Goal: Task Accomplishment & Management: Manage account settings

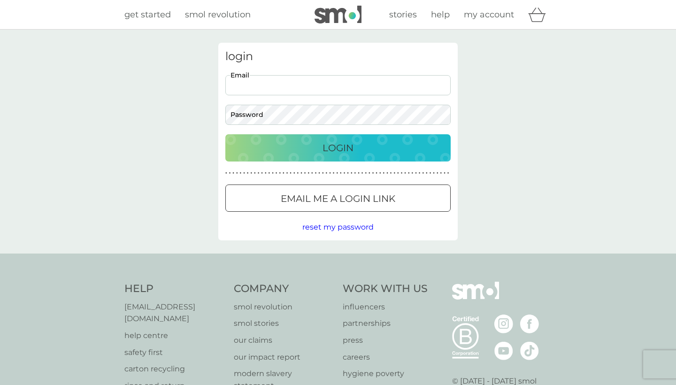
type input "[PERSON_NAME][EMAIL_ADDRESS][PERSON_NAME][DOMAIN_NAME]"
click at [338, 147] on button "Login" at bounding box center [337, 147] width 225 height 27
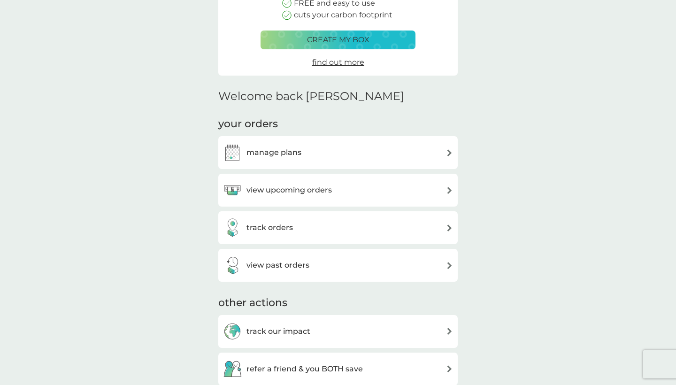
scroll to position [151, 0]
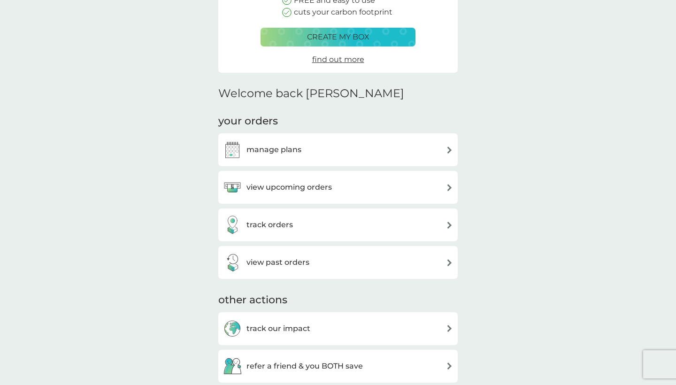
click at [420, 180] on div "view upcoming orders" at bounding box center [338, 187] width 230 height 19
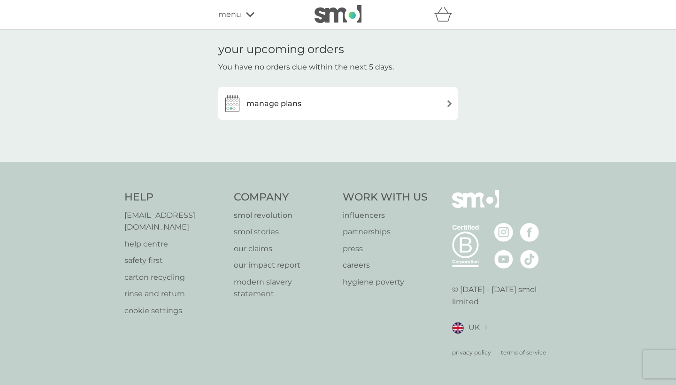
click at [403, 101] on div "manage plans" at bounding box center [338, 103] width 230 height 19
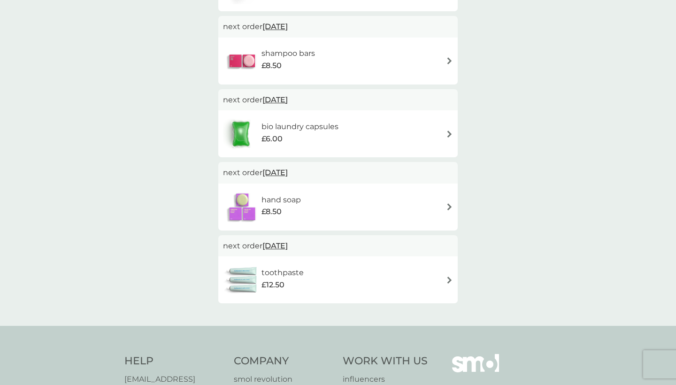
scroll to position [243, 0]
click at [288, 98] on span "16 Nov 2025" at bounding box center [274, 101] width 25 height 18
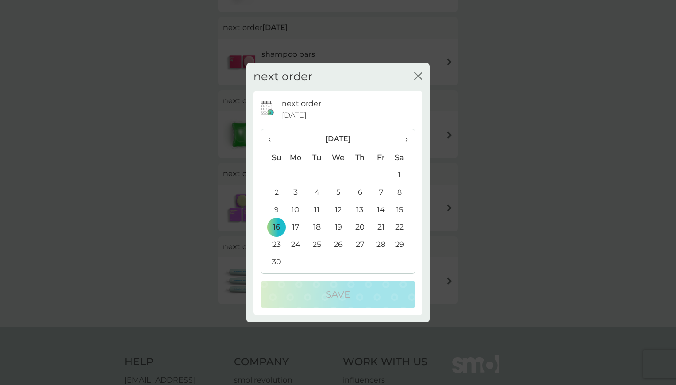
click at [270, 138] on span "‹" at bounding box center [273, 139] width 10 height 20
click at [295, 192] on td "6" at bounding box center [296, 192] width 22 height 17
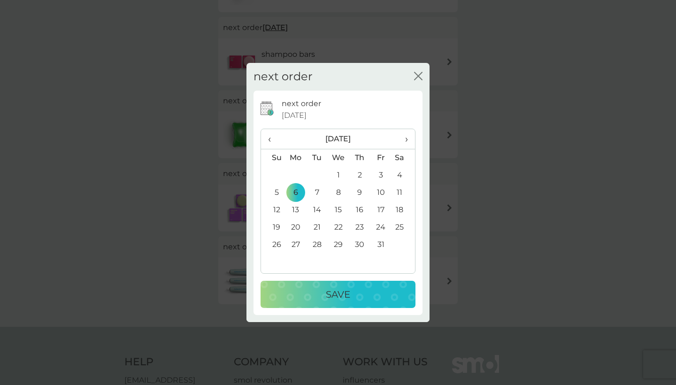
click at [326, 297] on p "Save" at bounding box center [338, 294] width 24 height 15
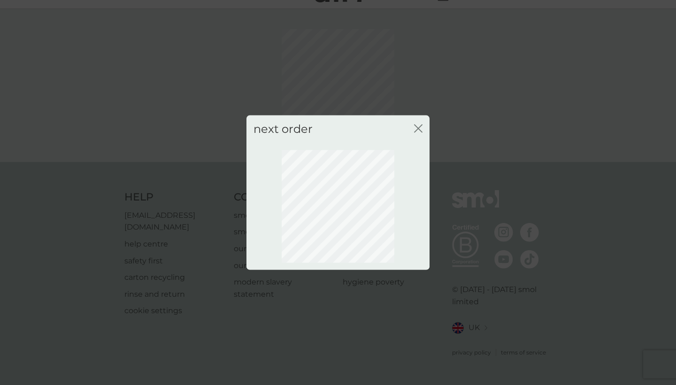
scroll to position [8, 0]
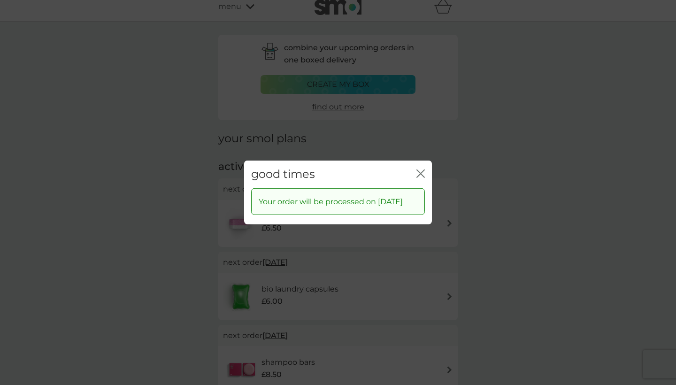
click at [420, 170] on icon "close" at bounding box center [419, 174] width 4 height 8
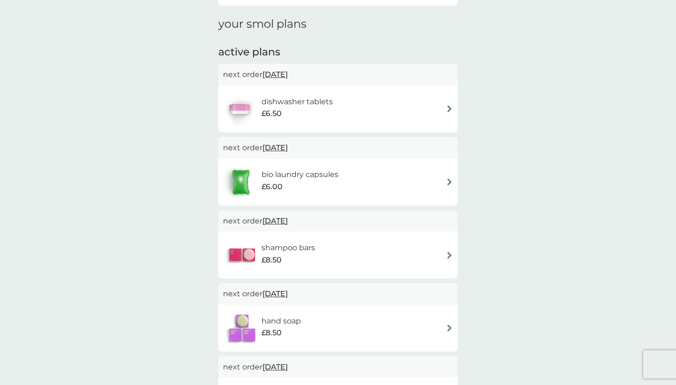
scroll to position [133, 0]
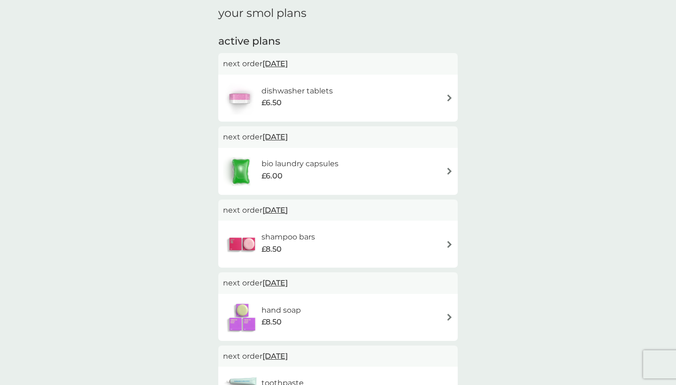
click at [288, 64] on span "6 Oct 2025" at bounding box center [274, 63] width 25 height 18
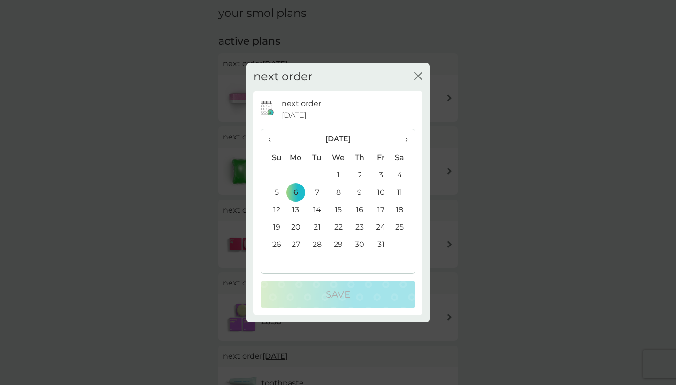
click at [406, 138] on span "›" at bounding box center [403, 139] width 9 height 20
click at [362, 193] on td "6" at bounding box center [359, 192] width 21 height 17
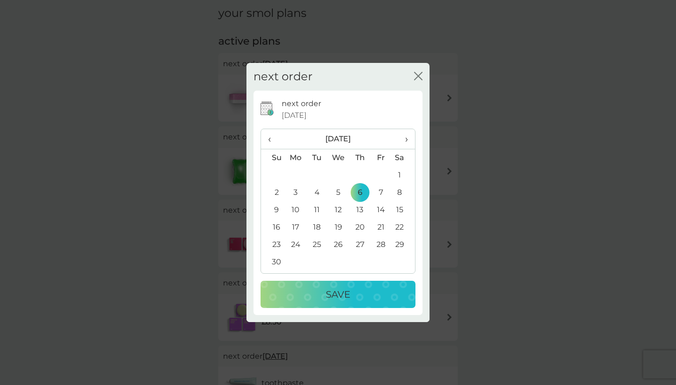
click at [341, 294] on p "Save" at bounding box center [338, 294] width 24 height 15
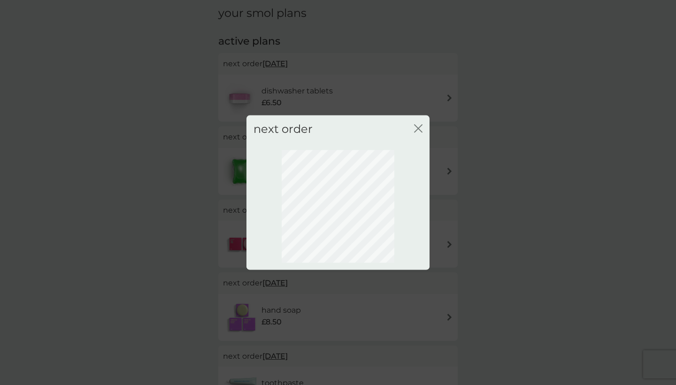
scroll to position [8, 0]
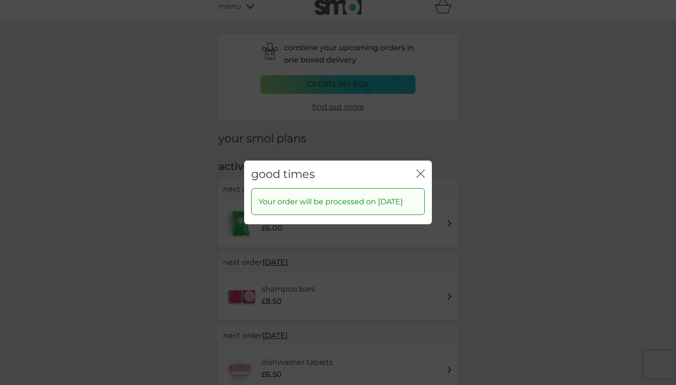
click at [419, 170] on icon "close" at bounding box center [420, 174] width 8 height 8
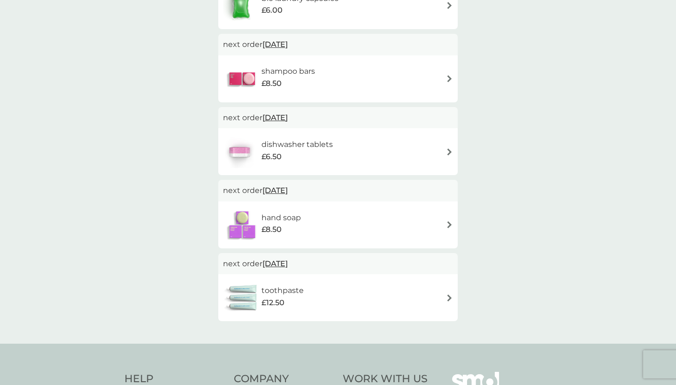
scroll to position [236, 0]
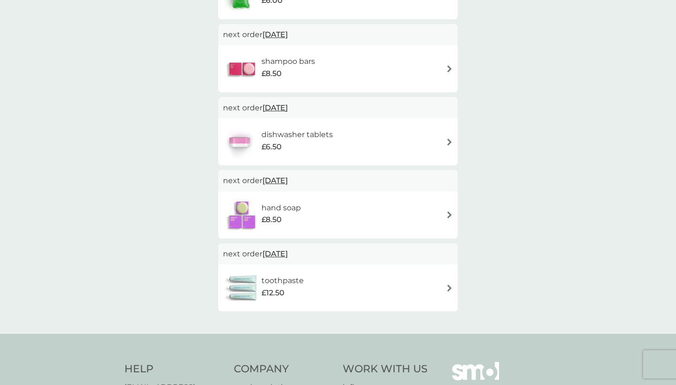
click at [331, 199] on div "hand soap £8.50" at bounding box center [338, 215] width 230 height 33
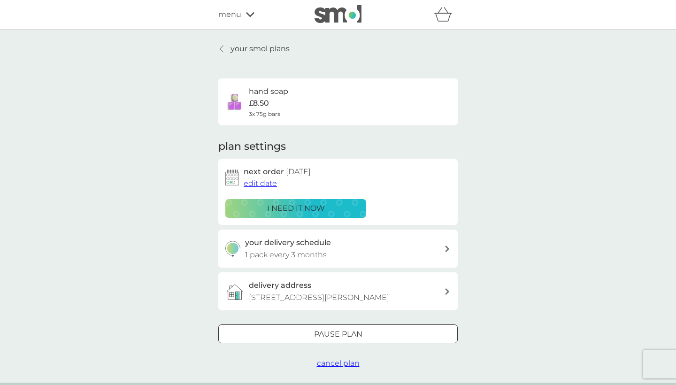
click at [272, 183] on span "edit date" at bounding box center [260, 183] width 33 height 9
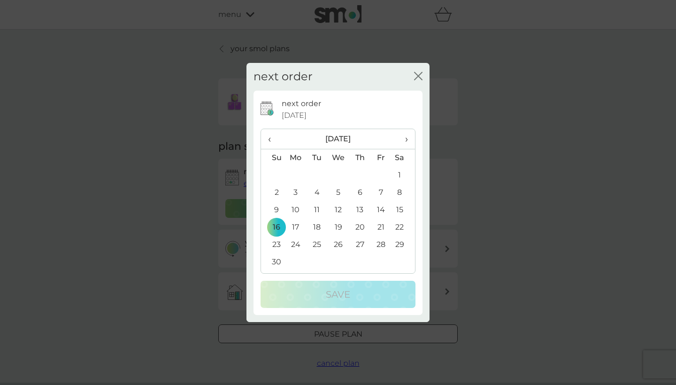
click at [363, 190] on td "6" at bounding box center [359, 192] width 21 height 17
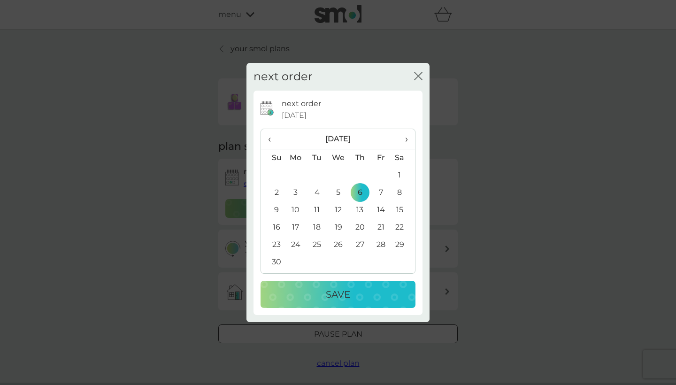
click at [339, 298] on p "Save" at bounding box center [338, 294] width 24 height 15
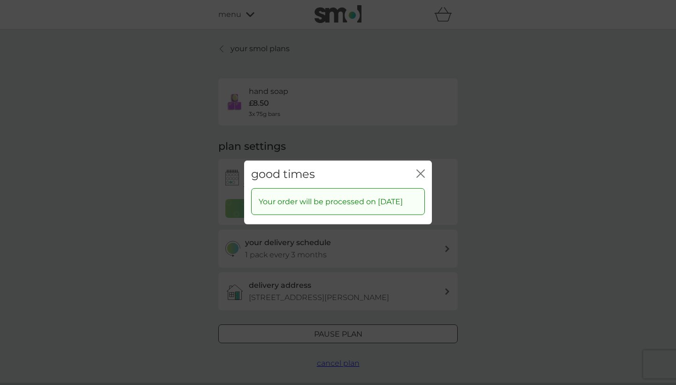
click at [424, 170] on icon "close" at bounding box center [420, 174] width 8 height 8
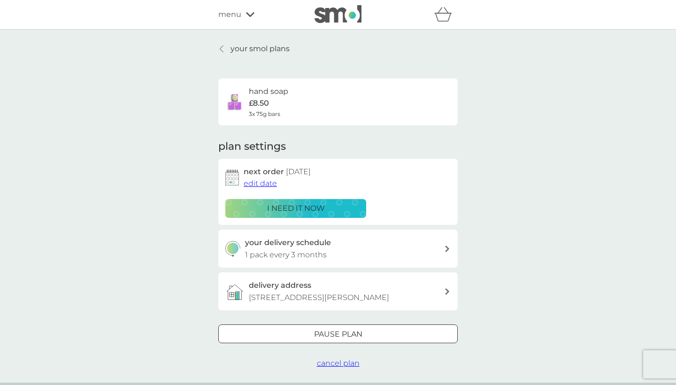
click at [223, 48] on icon at bounding box center [222, 49] width 4 height 8
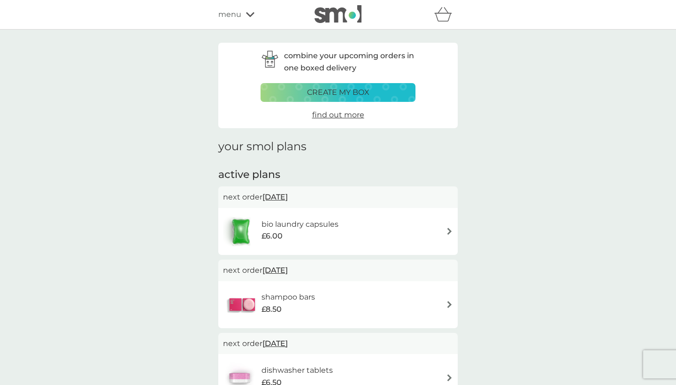
click at [251, 15] on icon at bounding box center [250, 14] width 8 height 5
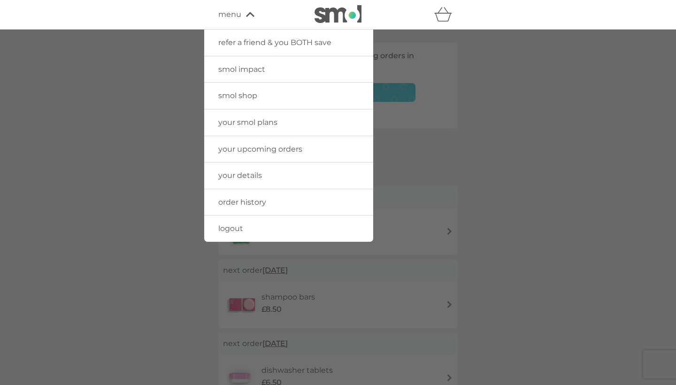
click at [230, 227] on span "logout" at bounding box center [230, 228] width 25 height 9
